Goal: Use online tool/utility: Utilize a website feature to perform a specific function

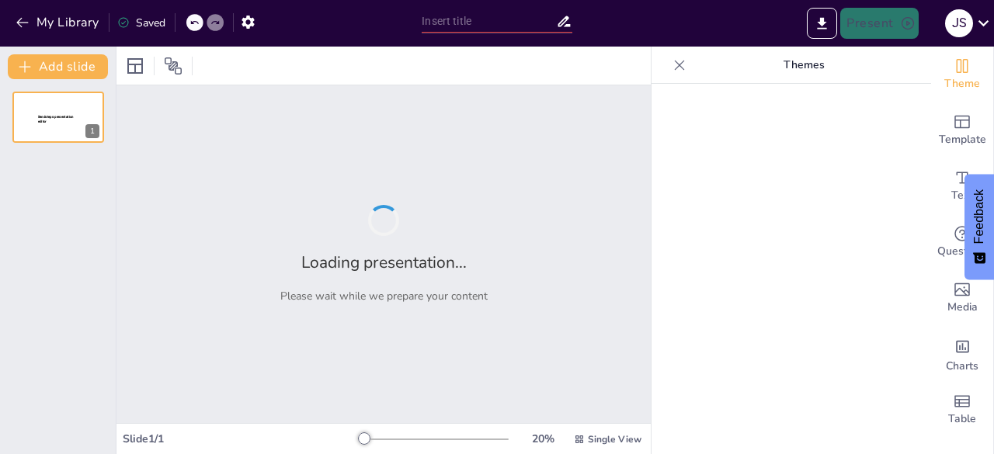
type input "Streamlining Success: How Cold Star Optimizes Your Supply Chain"
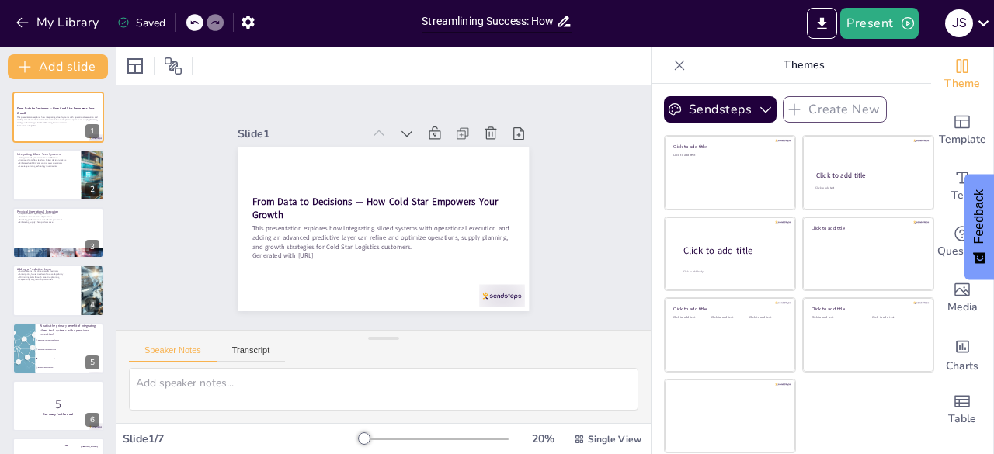
checkbox input "true"
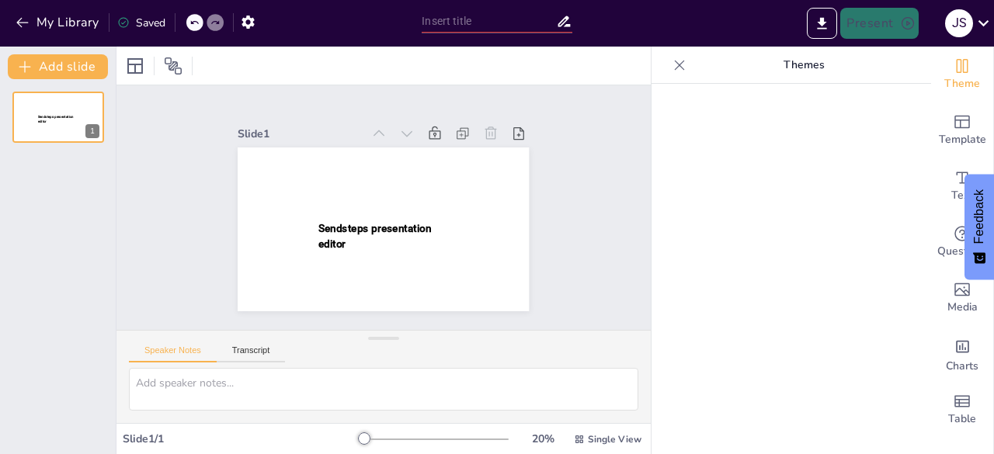
type input "Streamlining Success: How Cold Star Optimizes Your Supply Chain"
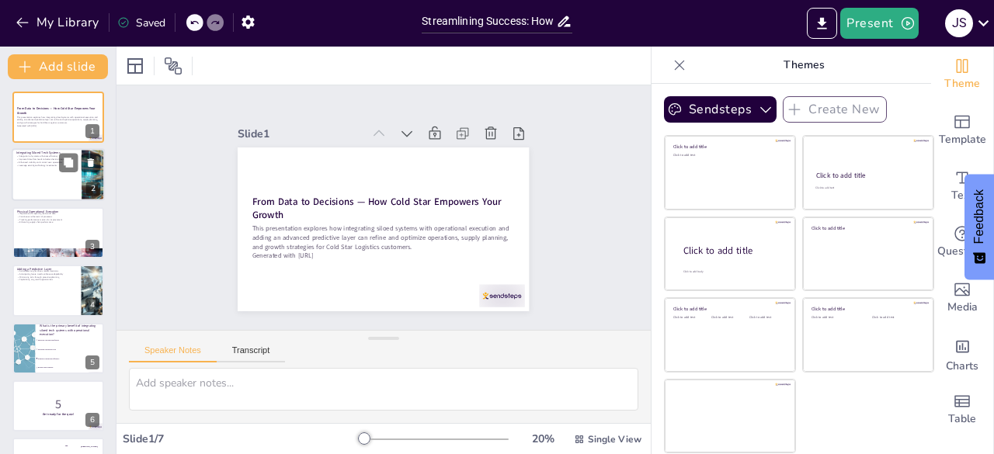
click at [44, 181] on div at bounding box center [58, 175] width 93 height 53
checkbox input "true"
type textarea "The integration of siloed systems significantly enhances operational efficiency…"
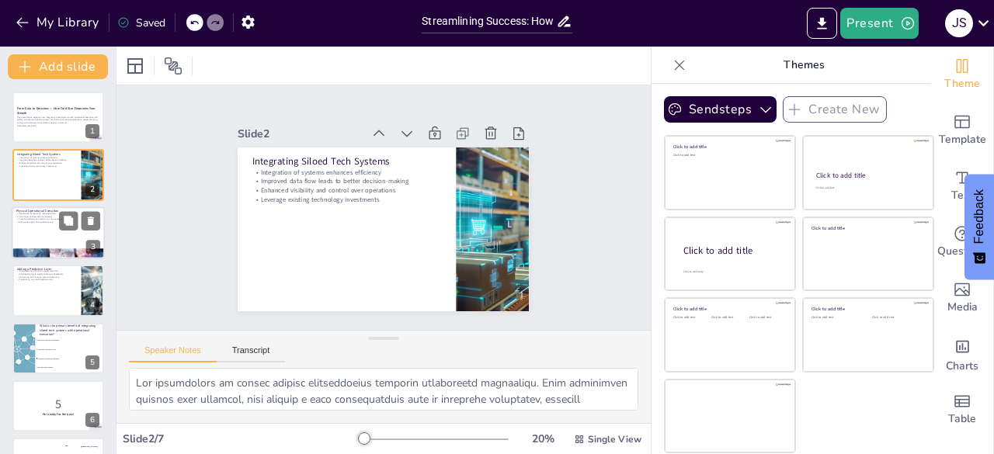
click at [46, 241] on div at bounding box center [58, 233] width 93 height 53
checkbox input "true"
type textarea "Capturing real-world data is vital for understanding logistics operations. This…"
checkbox input "true"
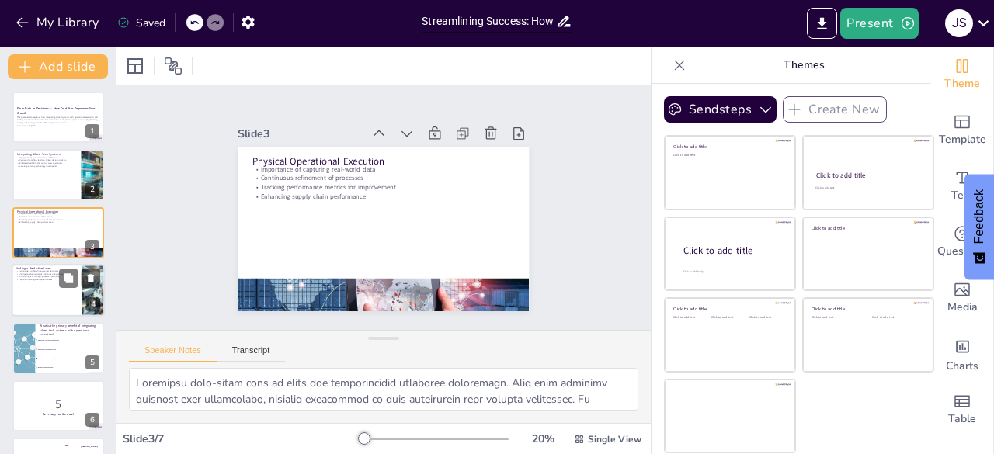
checkbox input "true"
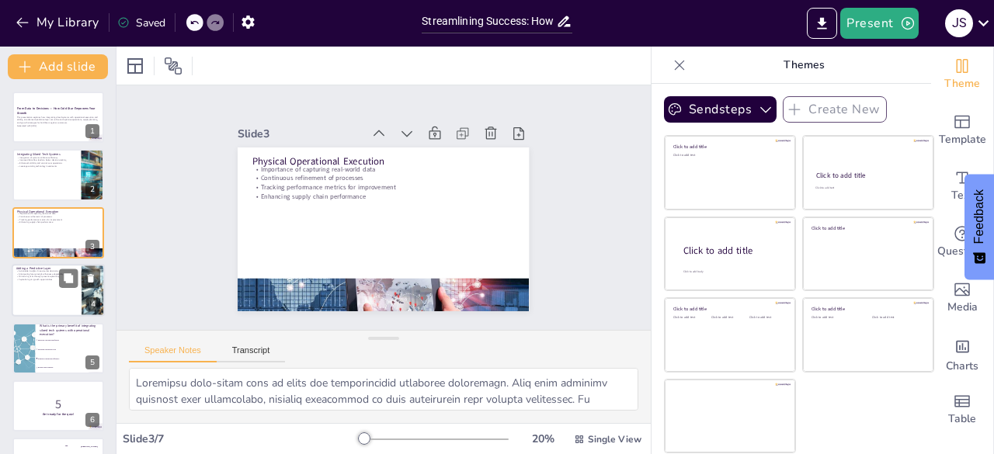
checkbox input "true"
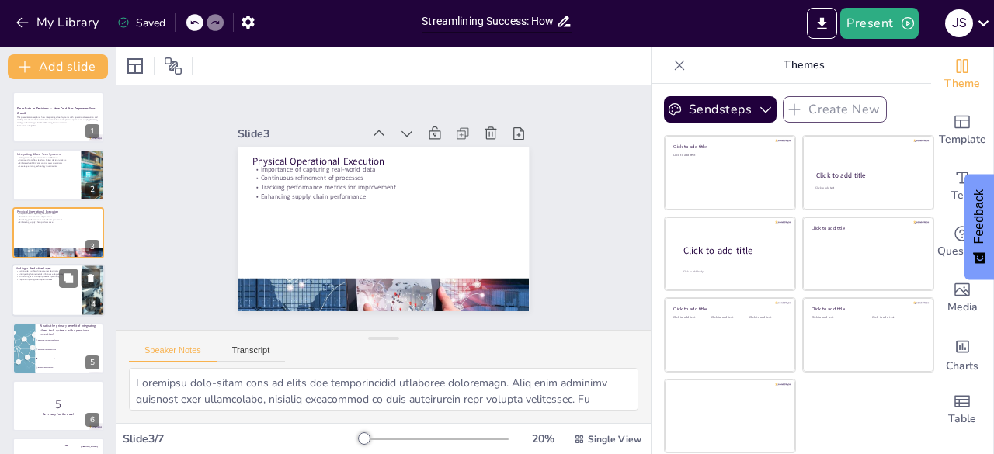
checkbox input "true"
click at [45, 298] on div at bounding box center [58, 290] width 93 height 53
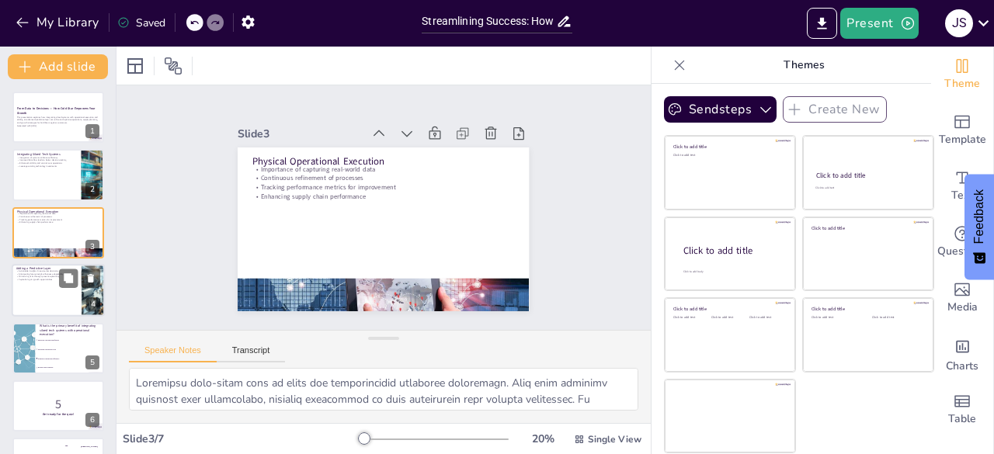
checkbox input "true"
type textarea "Actionable insights are crucial for driving smarter decisions in logistics. By …"
checkbox input "true"
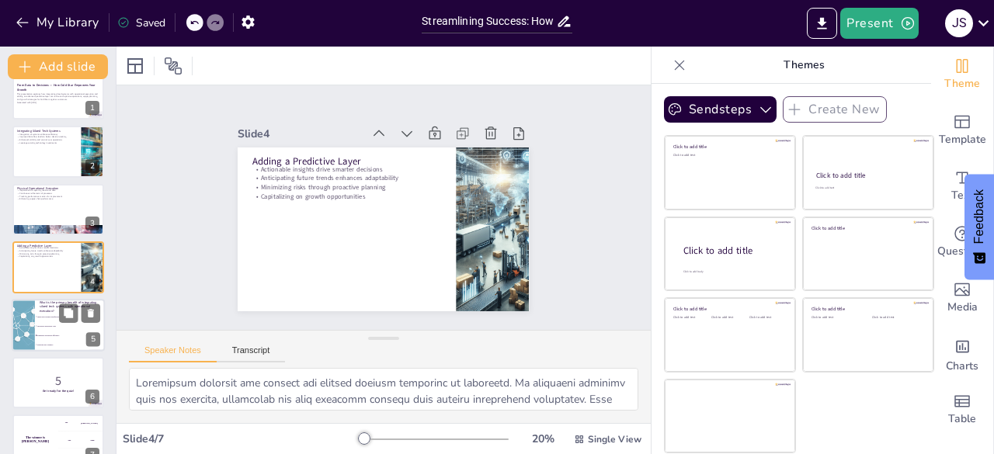
checkbox input "true"
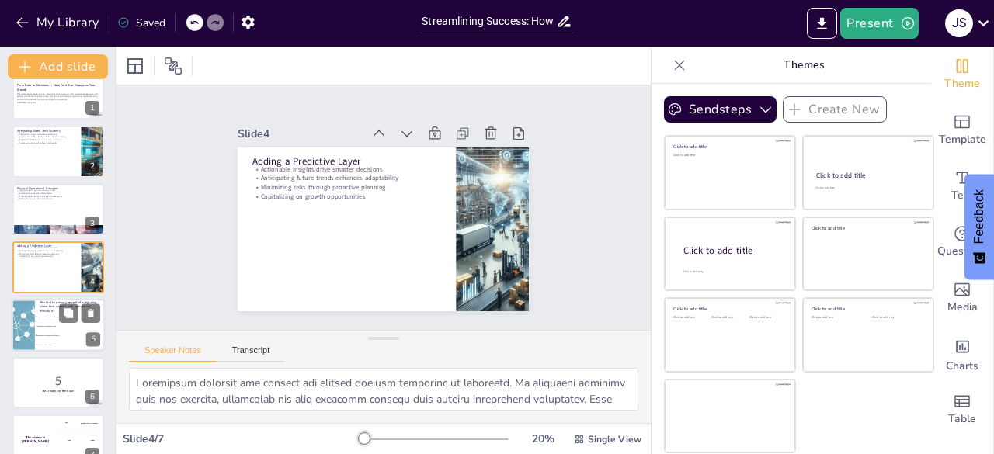
checkbox input "true"
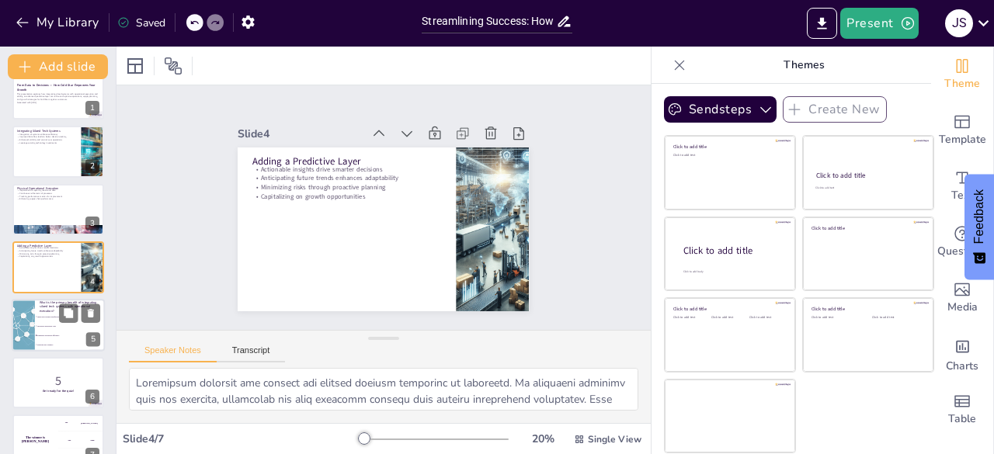
checkbox input "true"
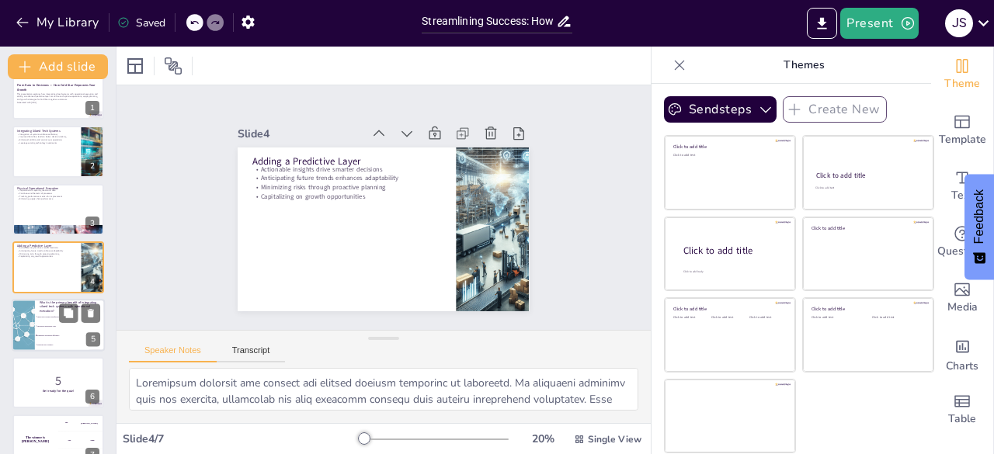
checkbox input "true"
click at [40, 344] on span "Reduced data visibility" at bounding box center [70, 345] width 67 height 2
checkbox input "true"
type textarea "The correct answer is "Enhanced operational efficiency." As discussed in the sl…"
checkbox input "true"
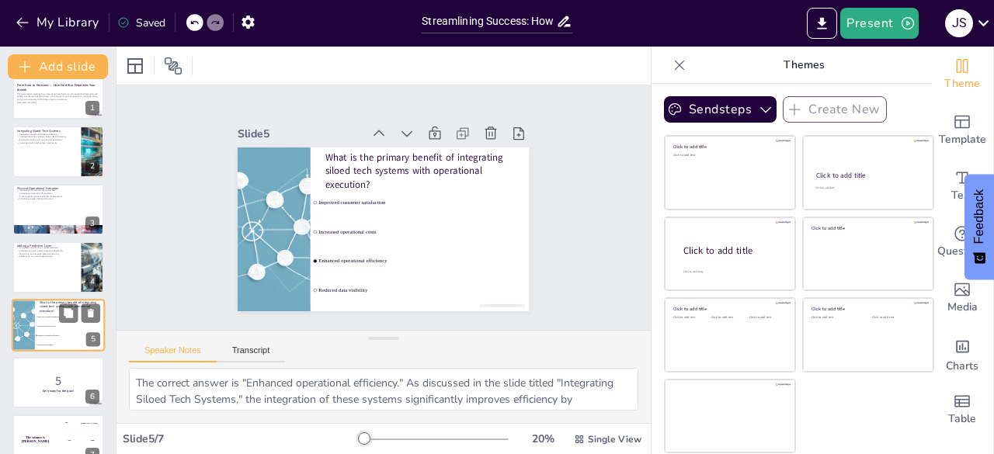
scroll to position [47, 0]
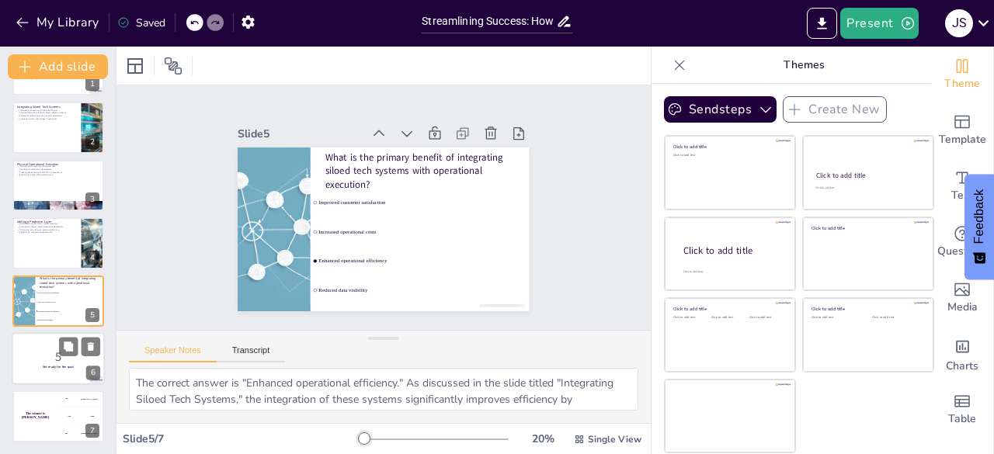
checkbox input "true"
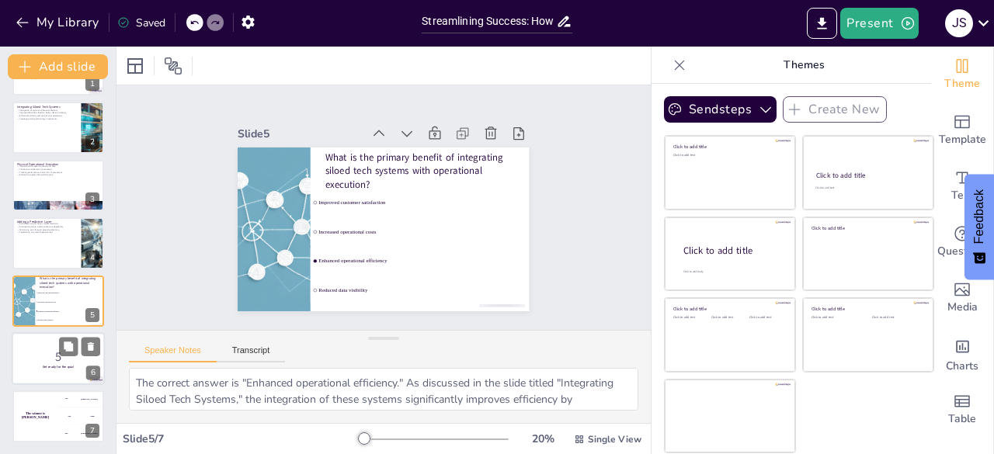
checkbox input "true"
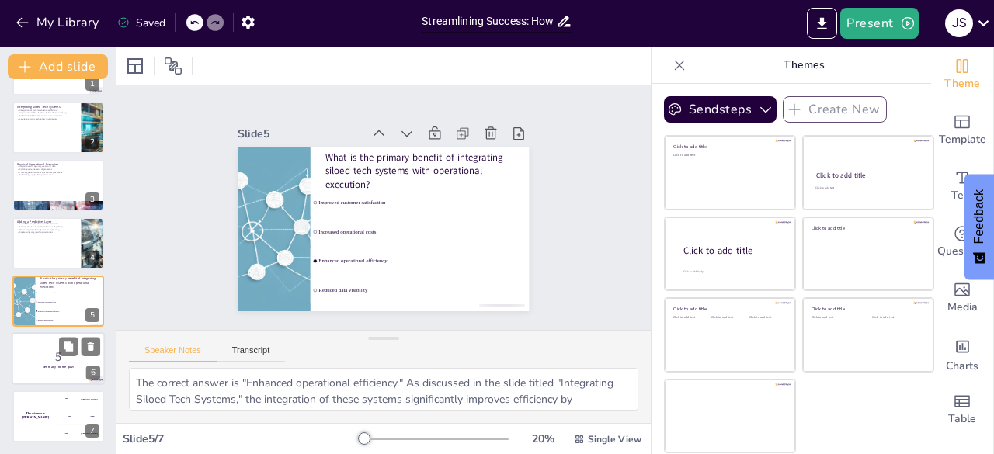
checkbox input "true"
click at [54, 343] on div at bounding box center [58, 358] width 93 height 53
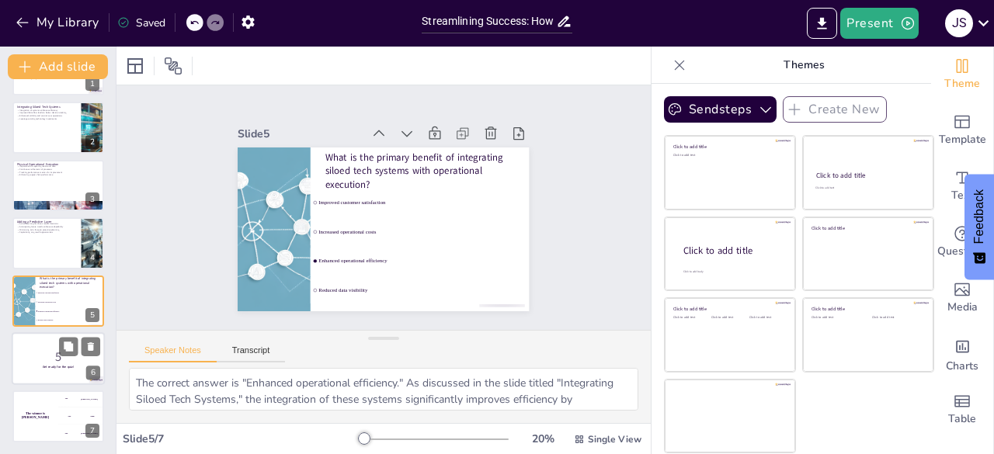
checkbox input "true"
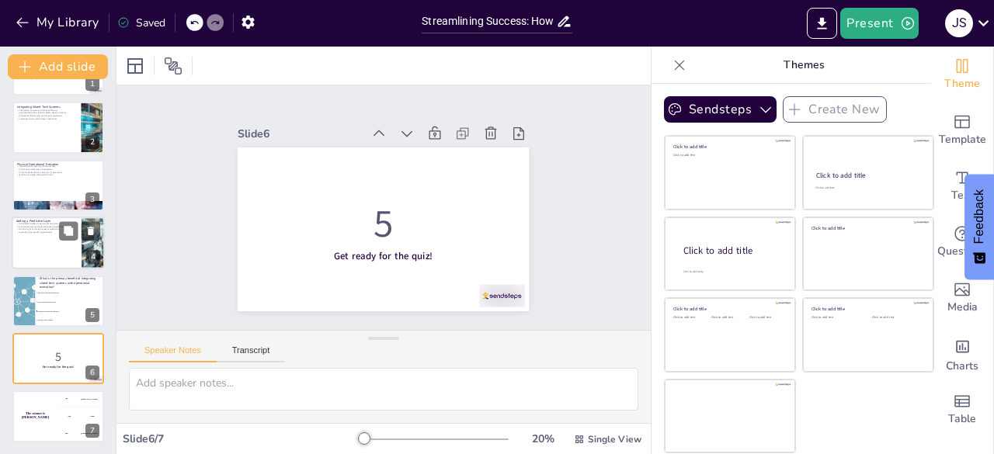
checkbox input "true"
